Goal: Information Seeking & Learning: Learn about a topic

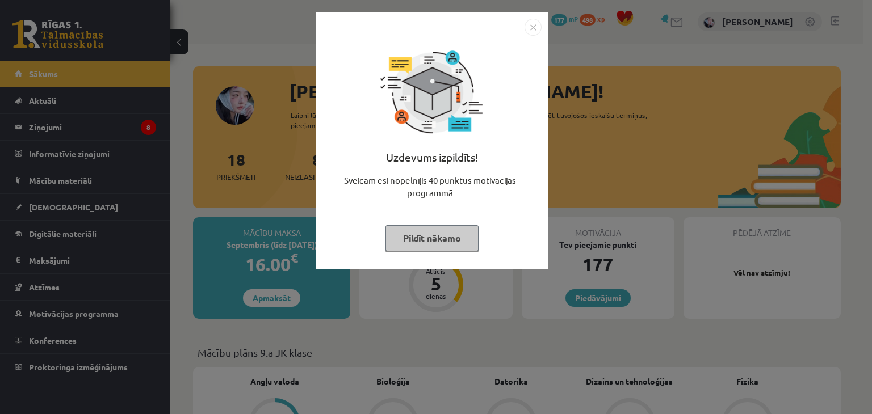
click at [256, 123] on div "Uzdevums izpildīts! Sveicam esi nopelnījis 40 punktus motivācijas programmā Pil…" at bounding box center [436, 207] width 872 height 414
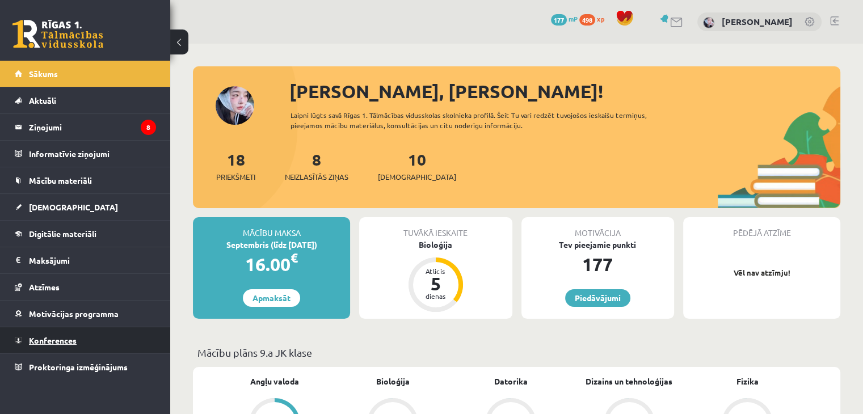
click at [79, 333] on link "Konferences" at bounding box center [85, 340] width 141 height 26
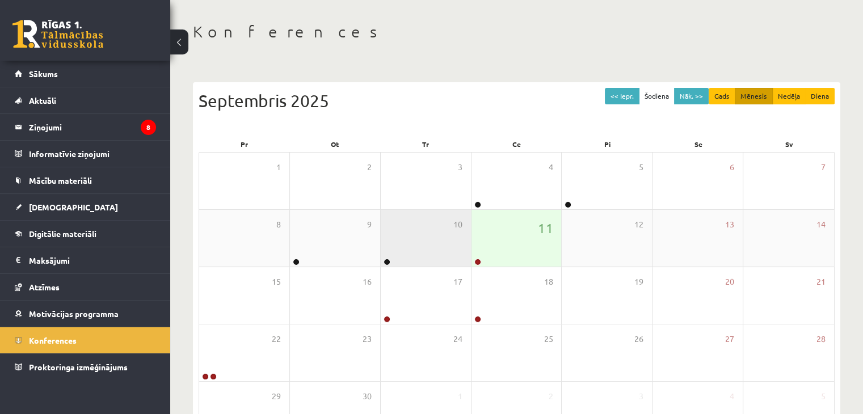
scroll to position [114, 0]
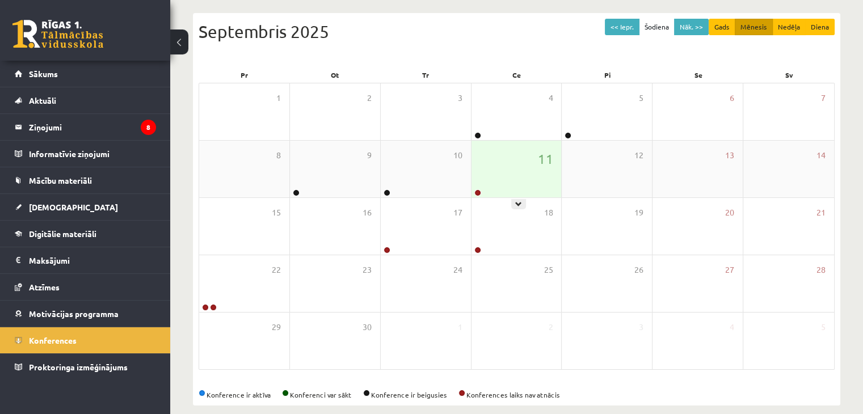
click at [497, 170] on div "11" at bounding box center [517, 169] width 90 height 57
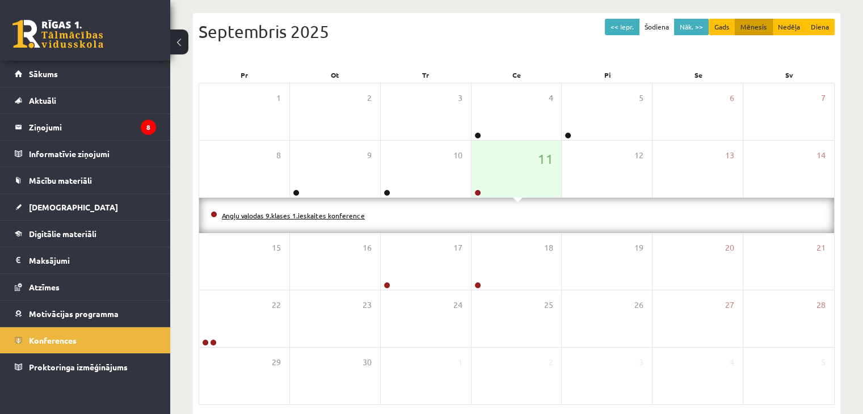
click at [329, 212] on link "Angļu valodas 9.klases 1.ieskaites konference" at bounding box center [293, 215] width 143 height 9
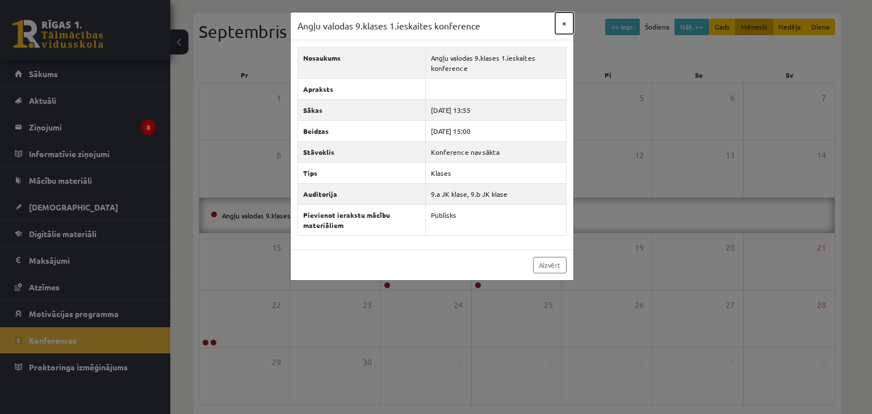
click at [560, 22] on button "×" at bounding box center [564, 23] width 18 height 22
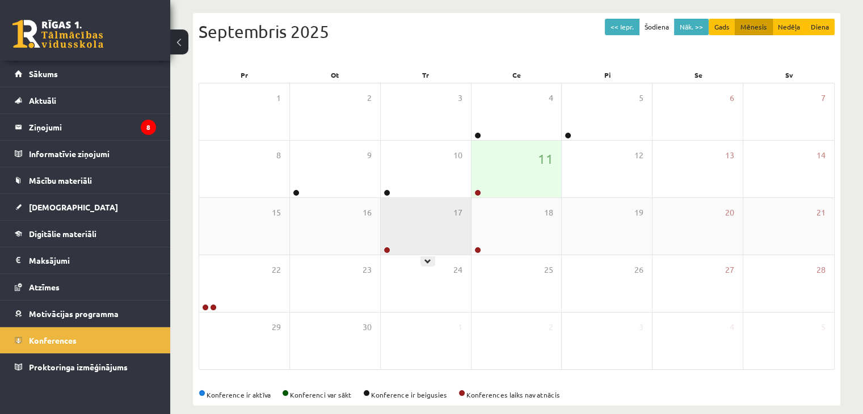
click at [390, 249] on div at bounding box center [386, 251] width 11 height 8
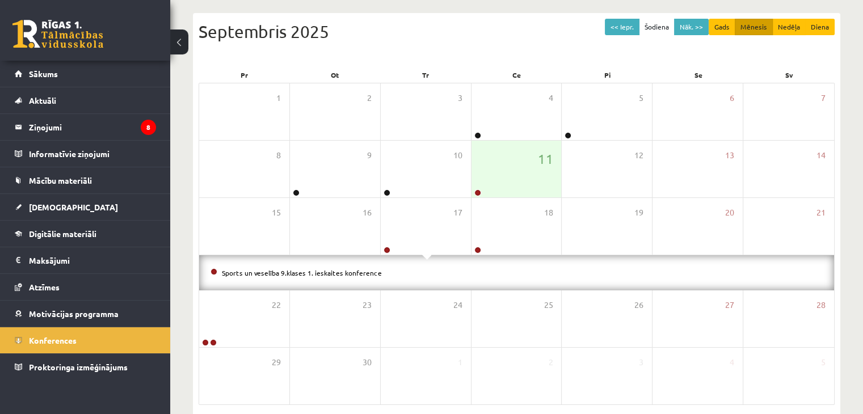
click at [368, 278] on li "Sports un veselība 9.klases 1. ieskaites konference" at bounding box center [517, 273] width 612 height 12
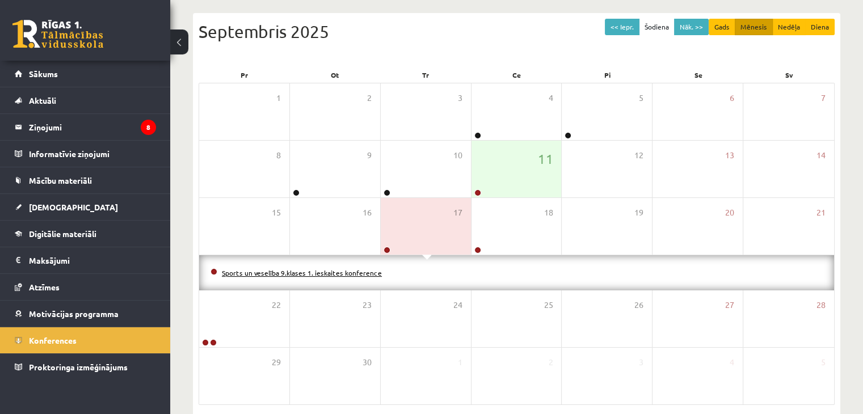
click at [367, 274] on link "Sports un veselība 9.klases 1. ieskaites konference" at bounding box center [302, 272] width 160 height 9
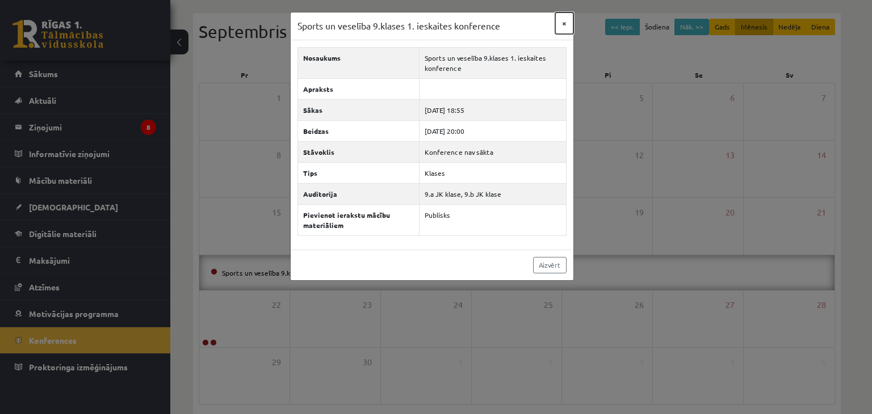
click at [560, 21] on button "×" at bounding box center [564, 23] width 18 height 22
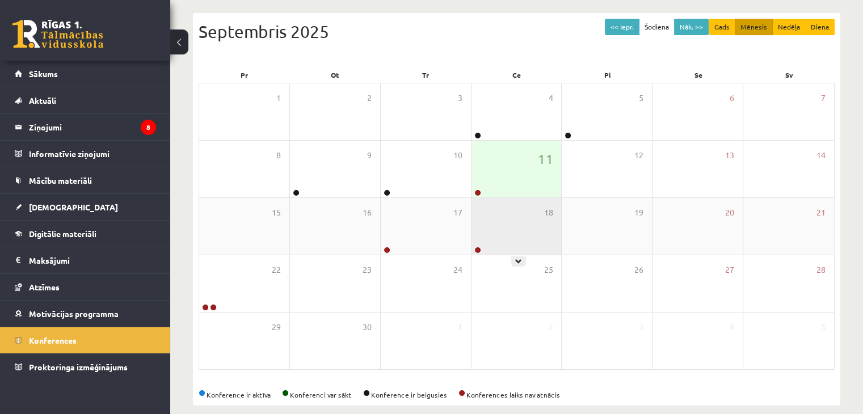
click at [497, 232] on div "18" at bounding box center [517, 226] width 90 height 57
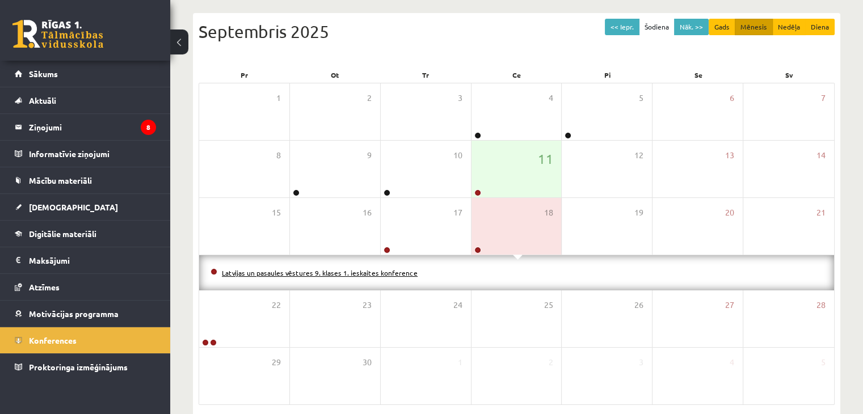
click at [346, 275] on link "Latvijas un pasaules vēstures 9. klases 1. ieskaites konference" at bounding box center [320, 272] width 196 height 9
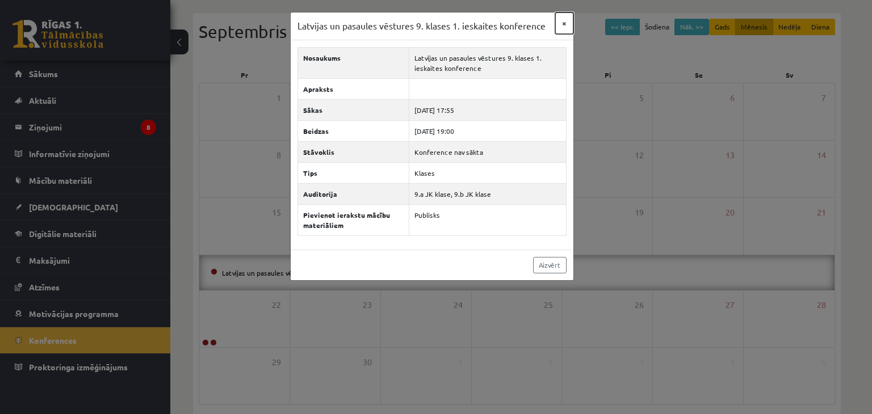
click at [557, 28] on button "×" at bounding box center [564, 23] width 18 height 22
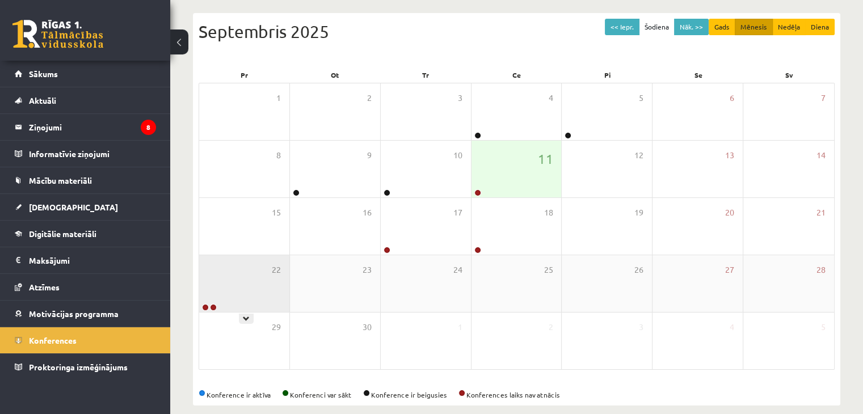
click at [225, 291] on div "22" at bounding box center [244, 283] width 90 height 57
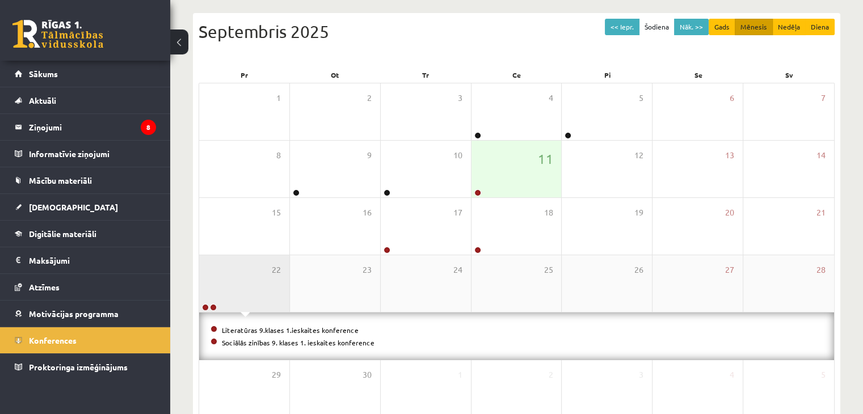
click at [232, 288] on div "22" at bounding box center [244, 283] width 90 height 57
